Goal: Task Accomplishment & Management: Complete application form

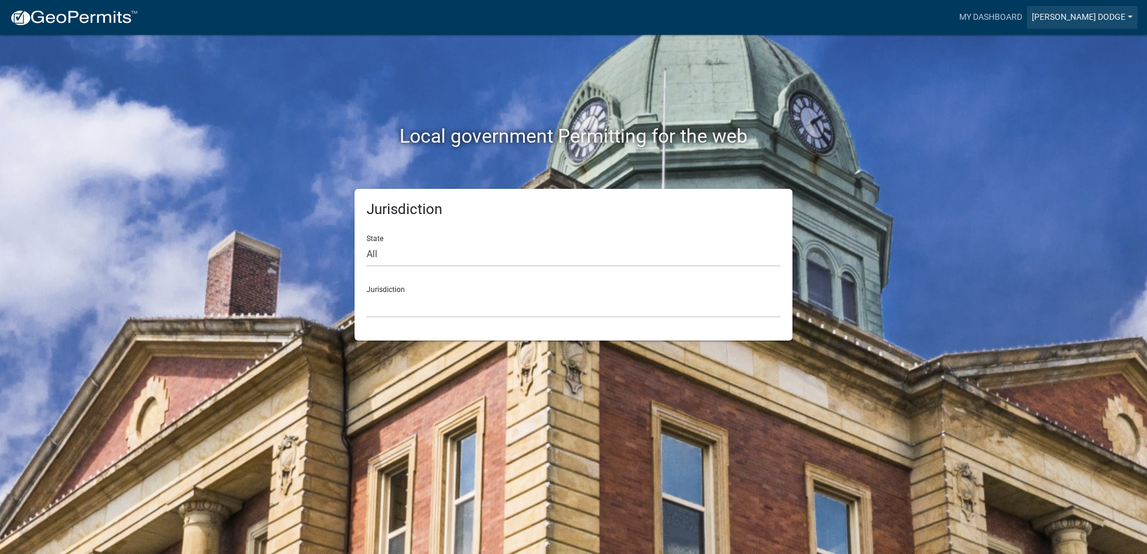
click at [1061, 13] on link "[PERSON_NAME] Dodge" at bounding box center [1082, 17] width 110 height 23
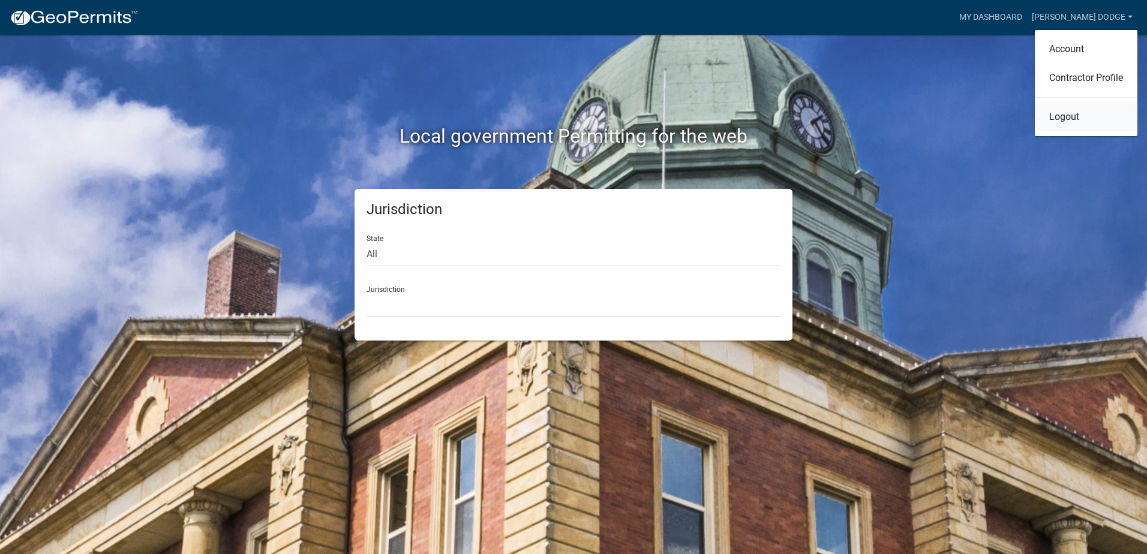
click at [1056, 118] on link "Logout" at bounding box center [1086, 117] width 103 height 29
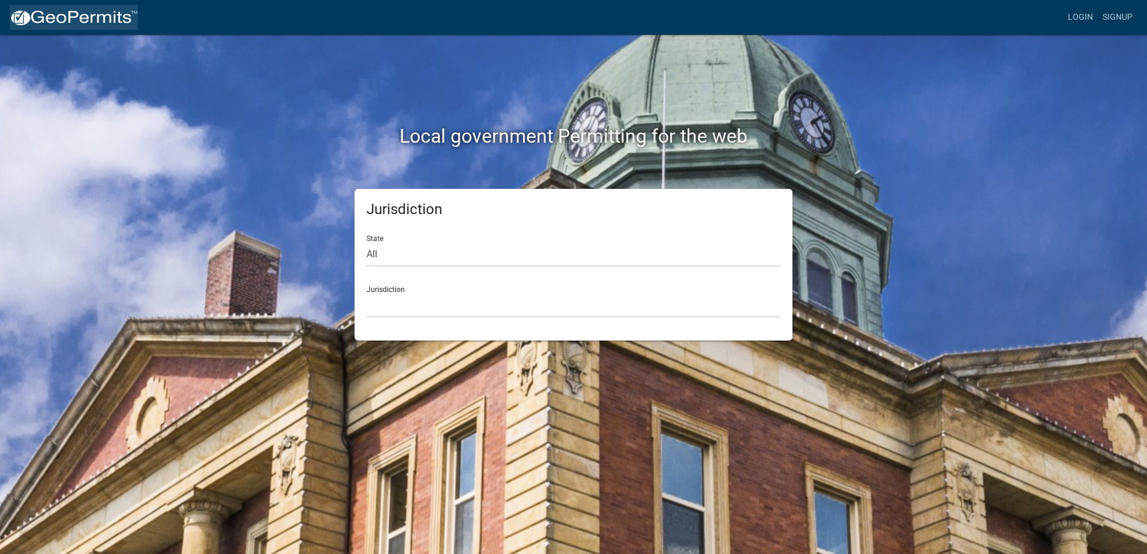
click at [21, 16] on img at bounding box center [74, 18] width 128 height 18
click at [17, 22] on img at bounding box center [74, 18] width 128 height 18
click at [405, 253] on select "All [US_STATE] [US_STATE] [US_STATE] [US_STATE] [US_STATE] [US_STATE] [US_STATE…" at bounding box center [574, 254] width 414 height 25
select select "[US_STATE]"
click at [367, 242] on select "All [US_STATE] [US_STATE] [US_STATE] [US_STATE] [US_STATE] [US_STATE] [US_STATE…" at bounding box center [574, 254] width 414 height 25
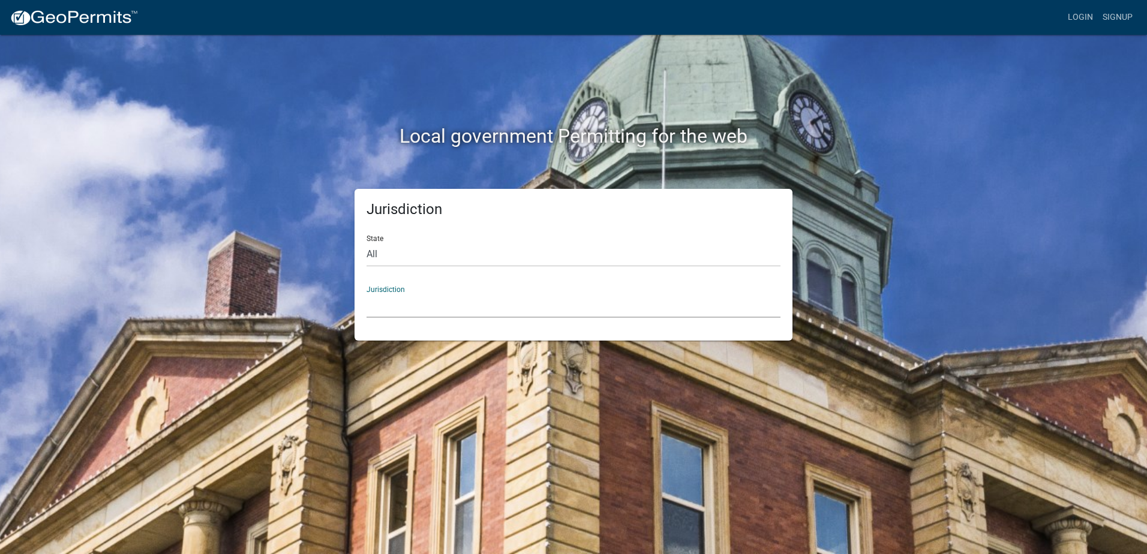
click at [470, 304] on select "[GEOGRAPHIC_DATA], [US_STATE]" at bounding box center [574, 305] width 414 height 25
